Goal: Task Accomplishment & Management: Manage account settings

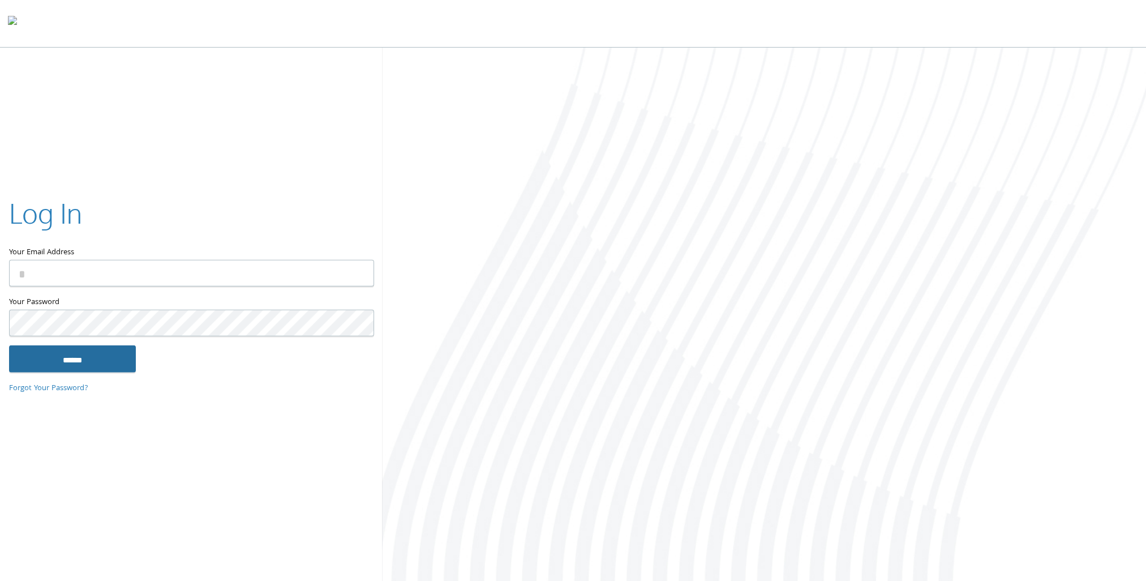
type input "**********"
click at [113, 360] on input "******" at bounding box center [72, 358] width 127 height 27
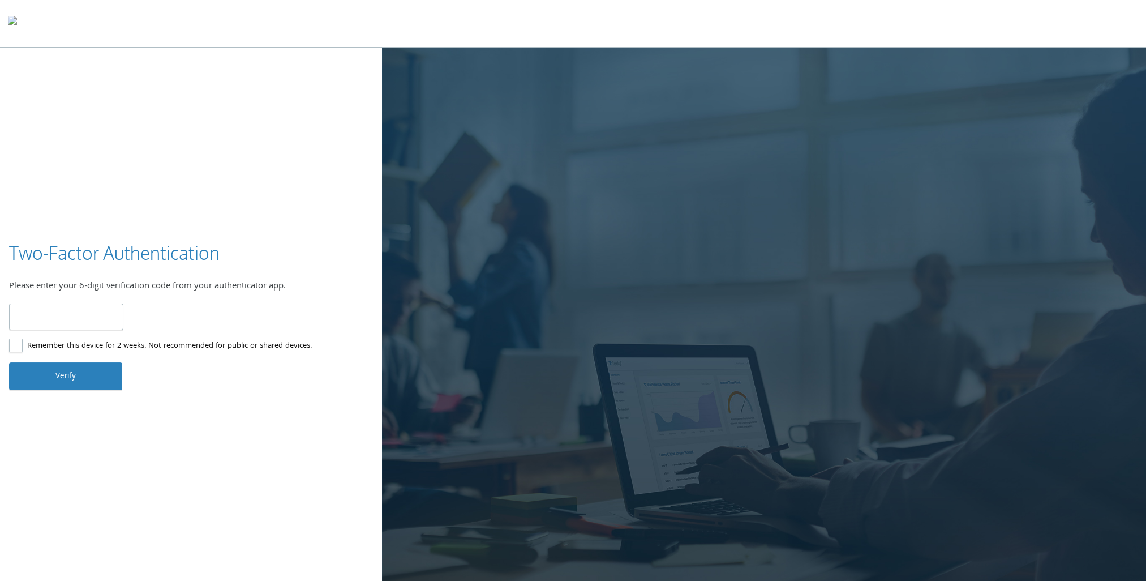
click at [94, 317] on input "number" at bounding box center [66, 316] width 114 height 27
type input "******"
